Goal: Task Accomplishment & Management: Manage account settings

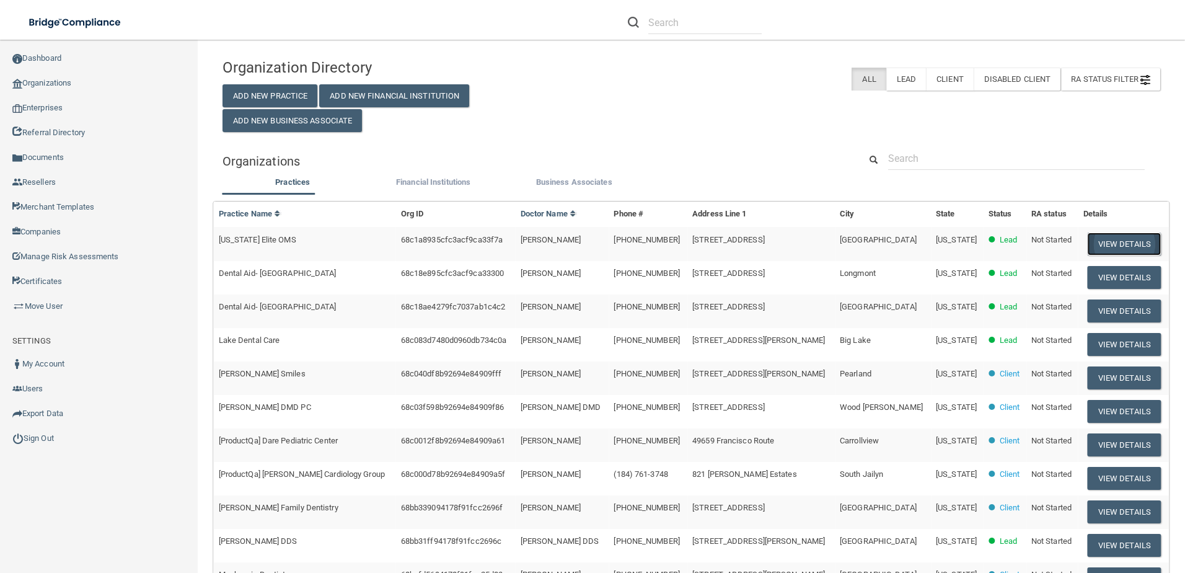
click at [1092, 245] on button "View Details" at bounding box center [1124, 244] width 73 height 23
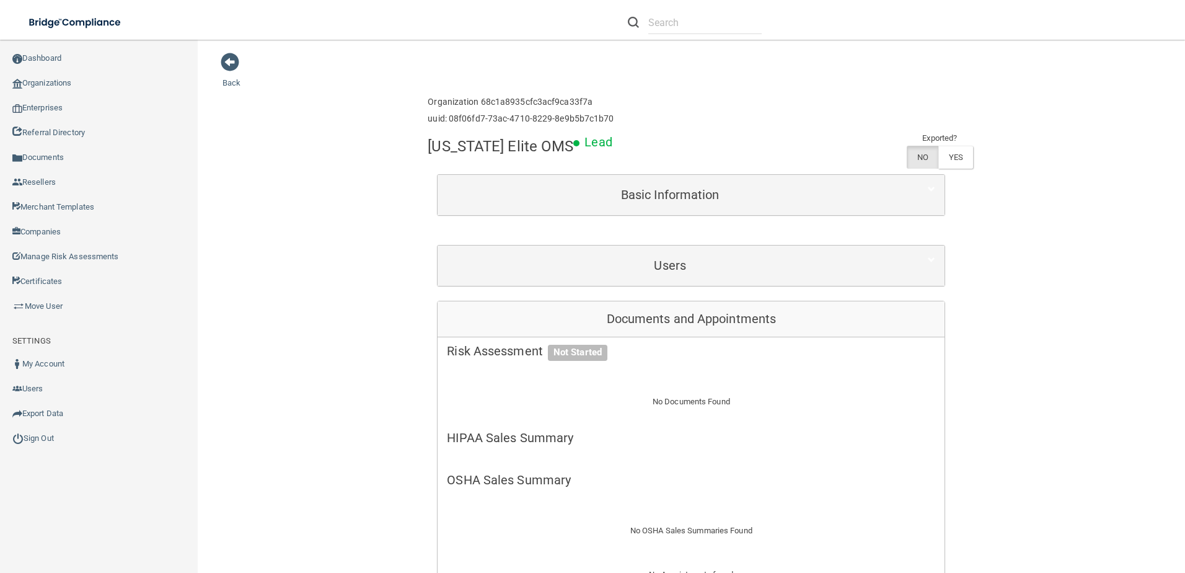
scroll to position [310, 0]
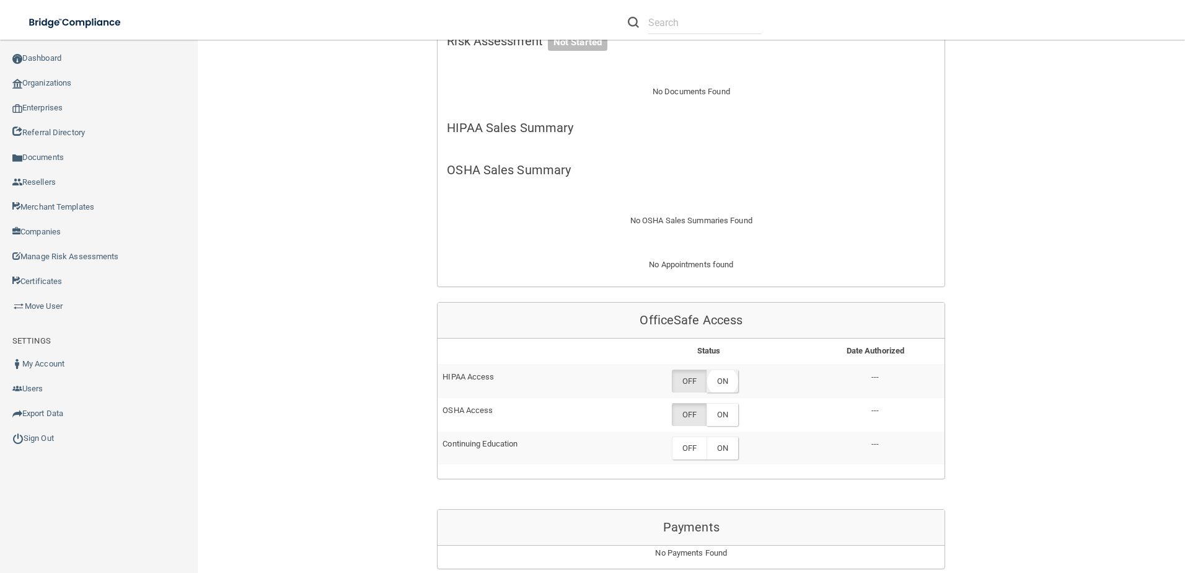
click at [717, 383] on label "ON" at bounding box center [723, 381] width 32 height 23
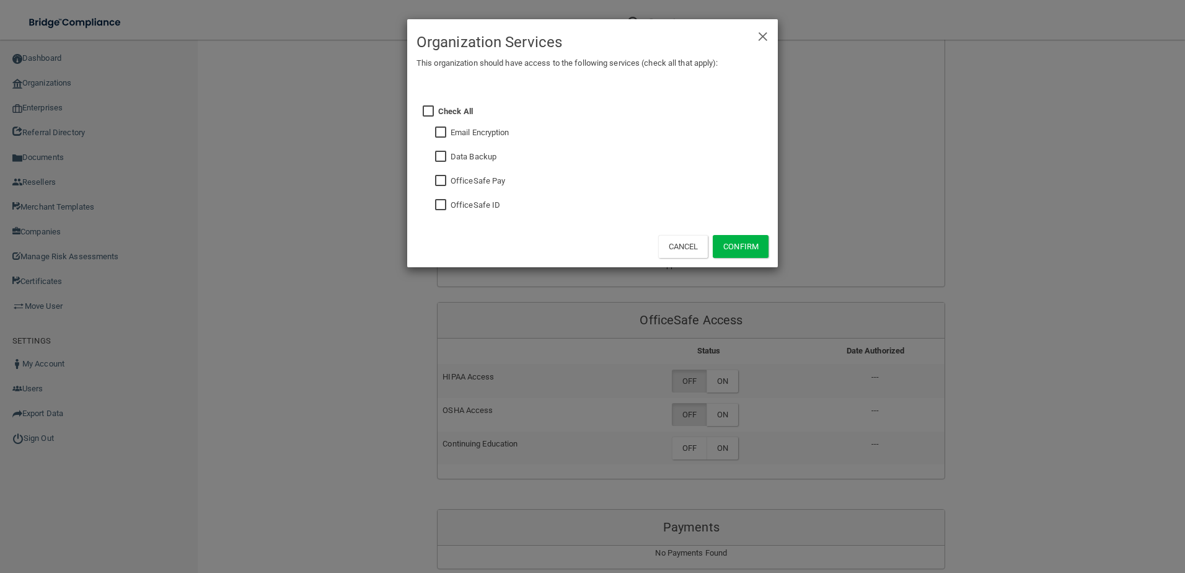
click at [441, 205] on input "checkbox" at bounding box center [442, 205] width 14 height 10
checkbox input "true"
click at [439, 161] on input "checkbox" at bounding box center [442, 157] width 14 height 10
checkbox input "true"
click at [767, 244] on button "Confirm" at bounding box center [741, 246] width 56 height 23
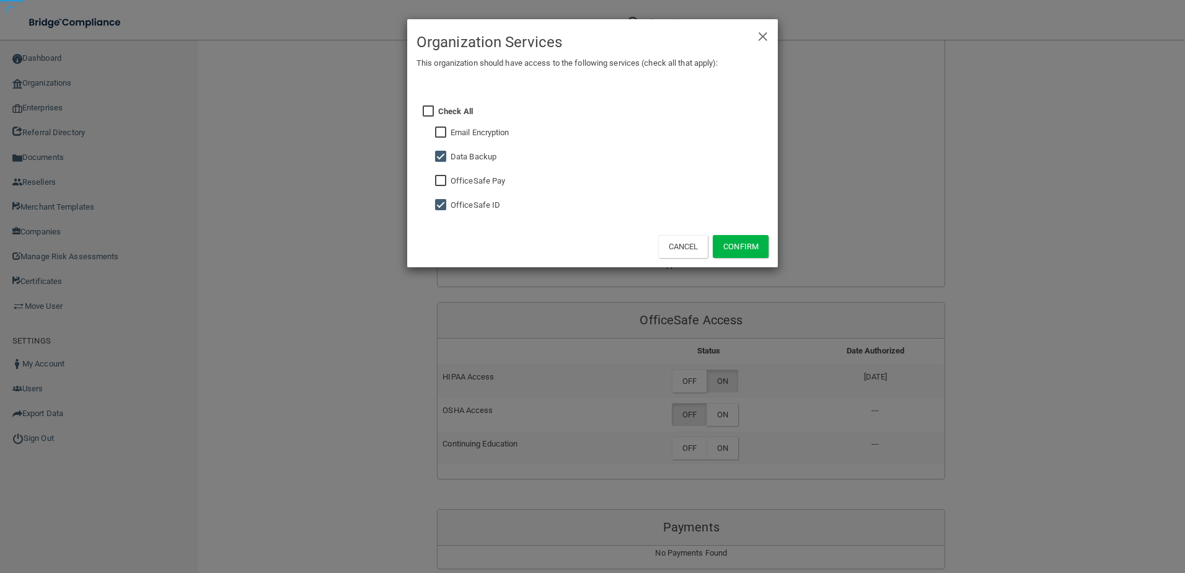
click at [738, 406] on div "× Close Organization Services This organization should have access to the follo…" at bounding box center [592, 286] width 1185 height 573
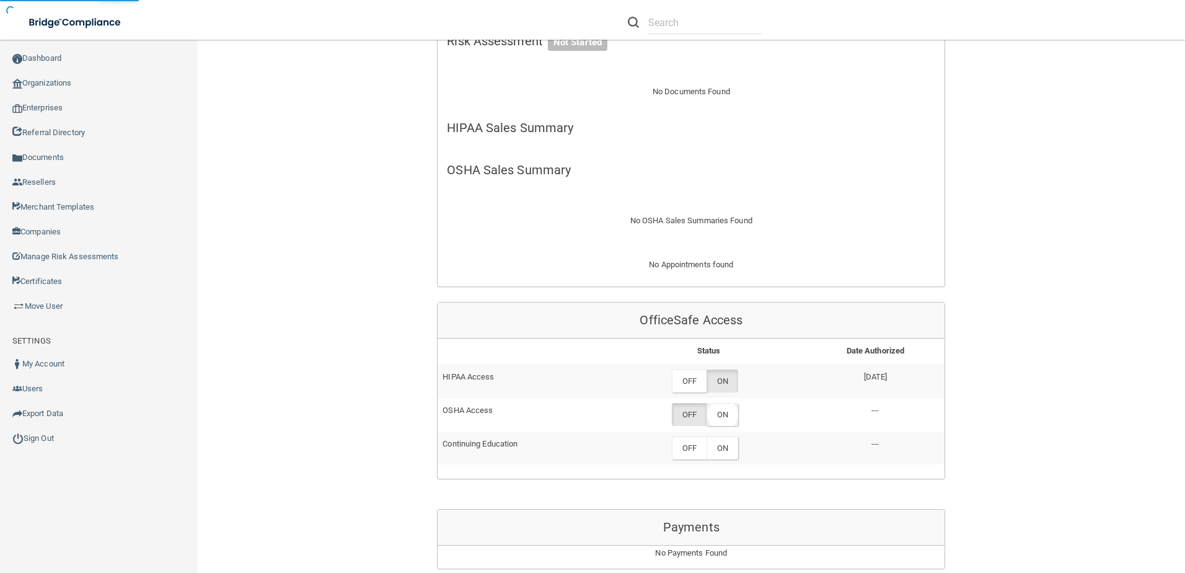
click at [732, 417] on label "ON" at bounding box center [723, 414] width 32 height 23
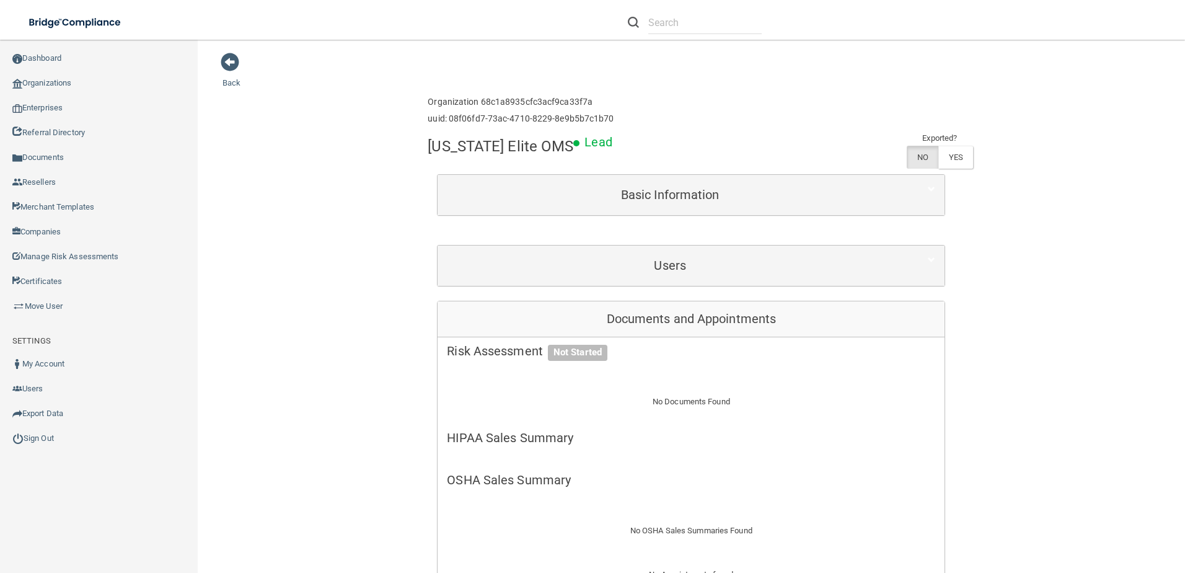
click at [1157, 281] on main "Back Enterprise » Organization 68c1a8935cfc3acf9ca33f7a uuid: 08f06fd7-73ac-471…" at bounding box center [692, 306] width 988 height 533
